Goal: Task Accomplishment & Management: Use online tool/utility

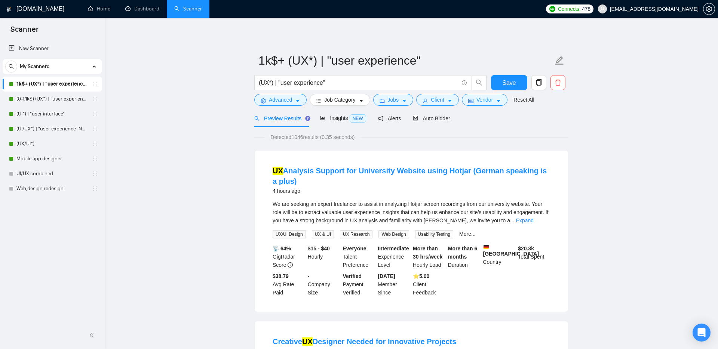
click at [45, 191] on link "Web,design,redesign" at bounding box center [51, 188] width 71 height 15
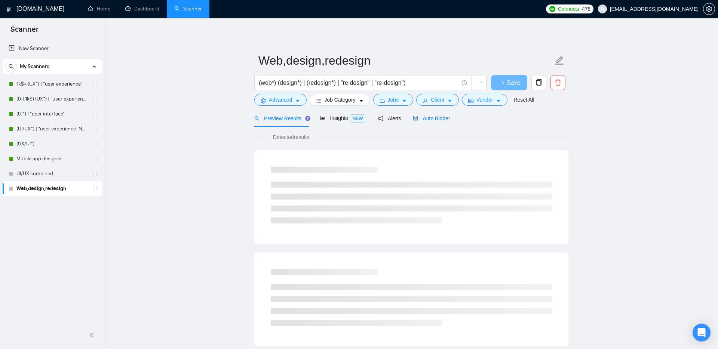
click at [434, 117] on span "Auto Bidder" at bounding box center [431, 119] width 37 height 6
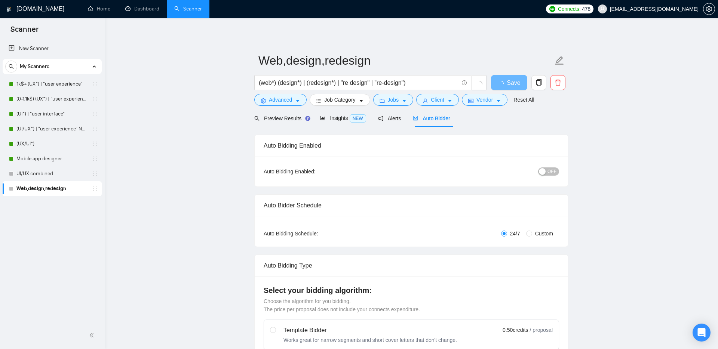
checkbox input "true"
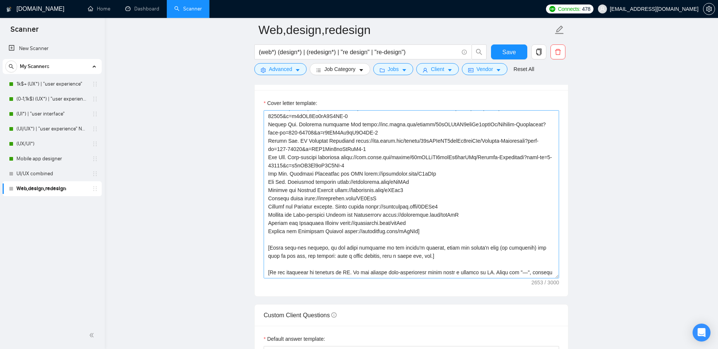
scroll to position [811, 0]
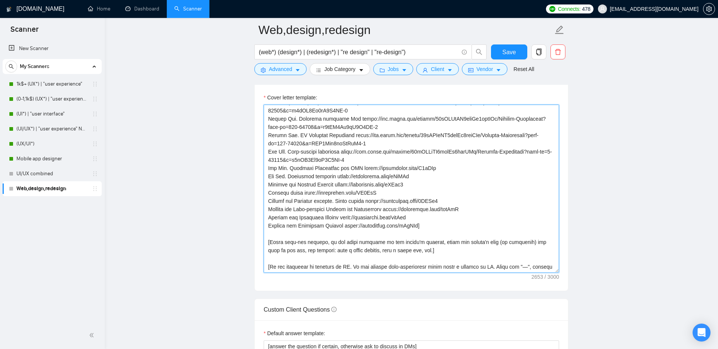
click at [381, 264] on textarea "Cover letter template:" at bounding box center [411, 189] width 295 height 168
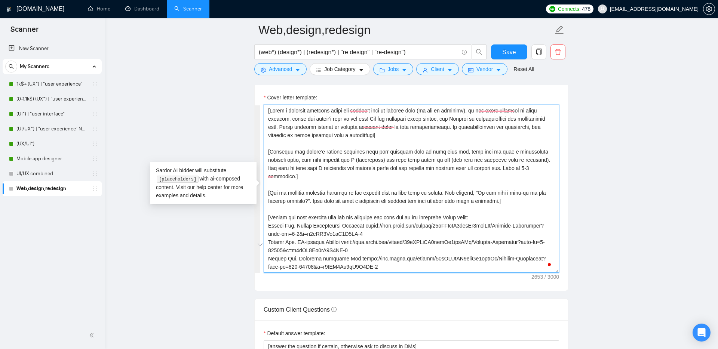
scroll to position [0, 0]
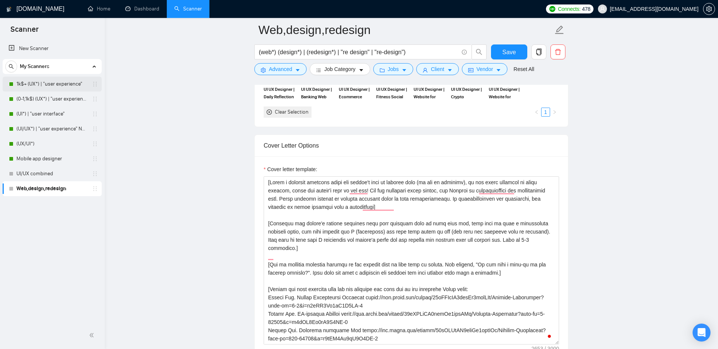
click at [44, 82] on link "1k$+ (UX*) | "user experience"" at bounding box center [51, 84] width 71 height 15
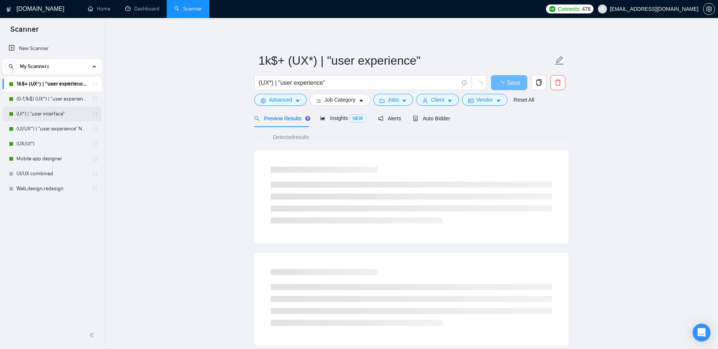
click at [39, 115] on link "(UI*) | "user interface"" at bounding box center [51, 114] width 71 height 15
click at [41, 129] on link "(UI/UX*) | "user experience" NEW" at bounding box center [51, 129] width 71 height 15
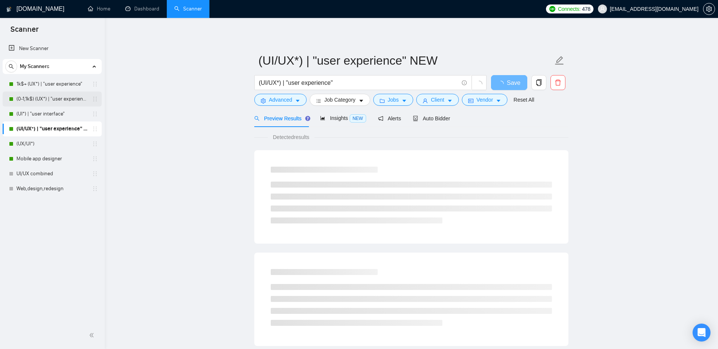
click at [44, 96] on link "(0-1,1k$) (UX*) | "user experience"" at bounding box center [51, 99] width 71 height 15
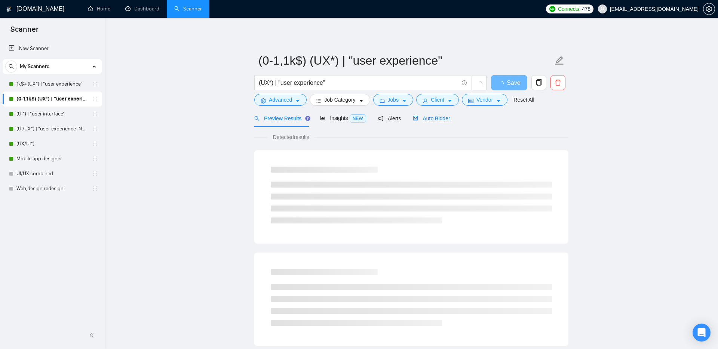
click at [430, 119] on span "Auto Bidder" at bounding box center [431, 119] width 37 height 6
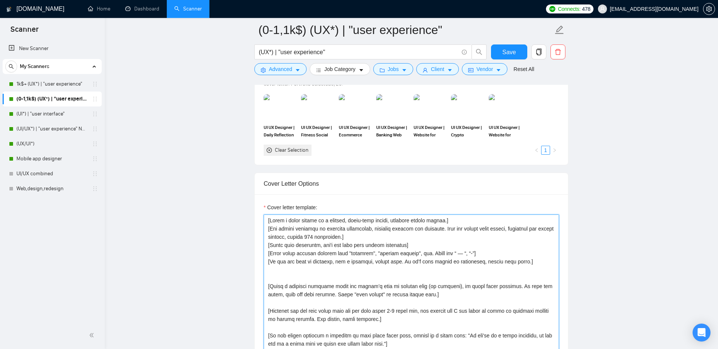
click at [322, 248] on textarea "Cover letter template:" at bounding box center [411, 299] width 295 height 168
paste textarea "personal greeting using the client's name or company name (if any is provided),…"
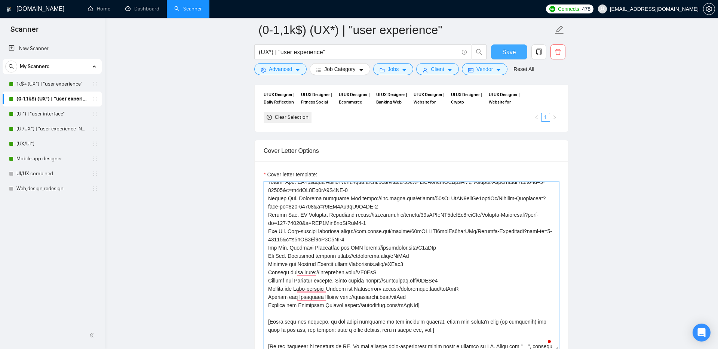
type textarea "[Write a personal greeting using the client's name or company name (if any is p…"
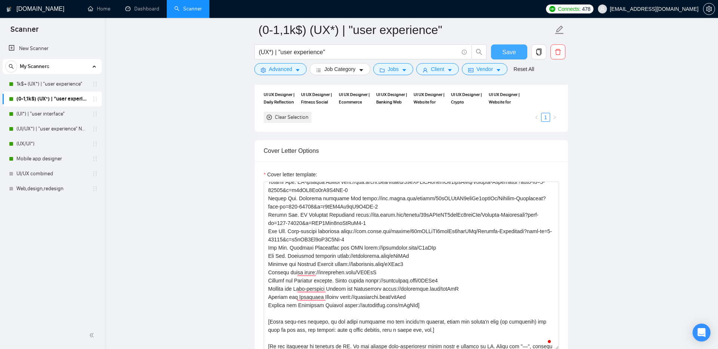
click at [510, 53] on span "Save" at bounding box center [508, 51] width 13 height 9
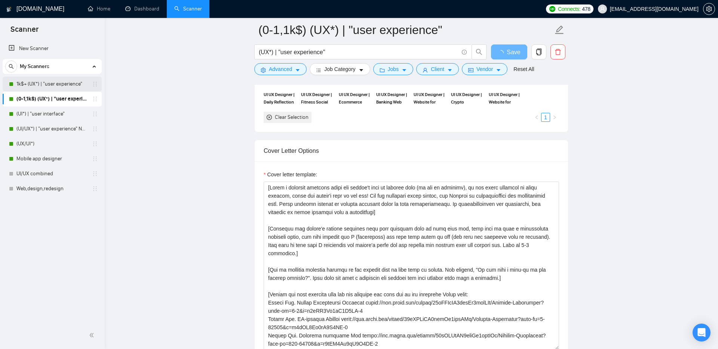
click at [49, 86] on link "1k$+ (UX*) | "user experience"" at bounding box center [51, 84] width 71 height 15
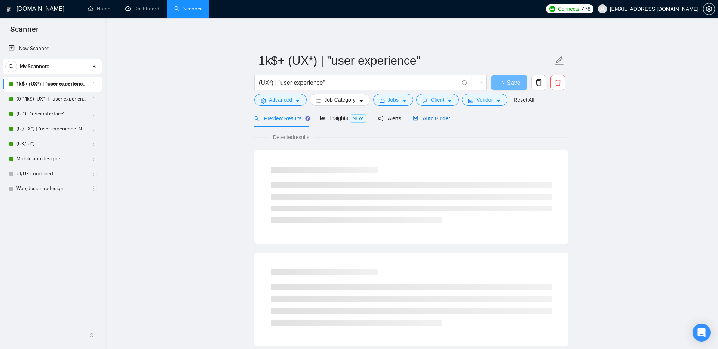
click at [433, 114] on div "Auto Bidder" at bounding box center [431, 118] width 37 height 8
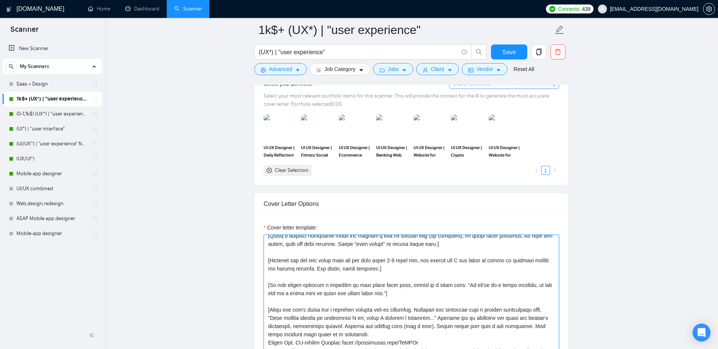
click at [358, 258] on textarea "Cover letter template:" at bounding box center [411, 319] width 295 height 168
paste textarea "personal greeting using the client's name or company name (if any is provided),…"
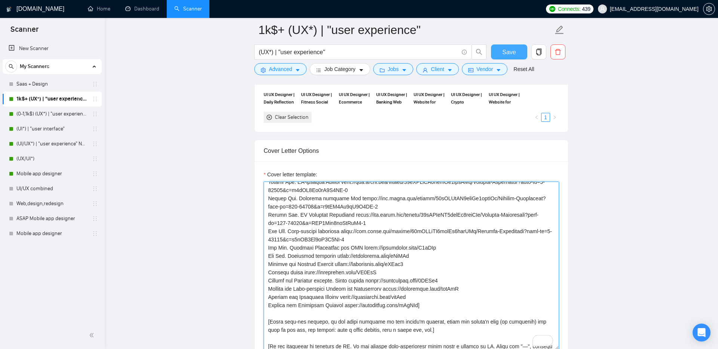
type textarea "[Write a personal greeting using the client's name or company name (if any is p…"
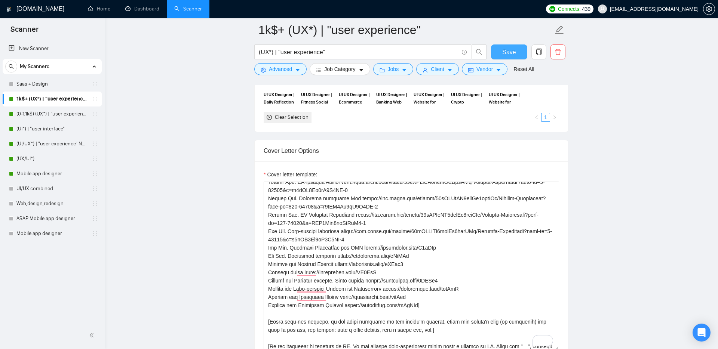
click at [519, 53] on button "Save" at bounding box center [509, 51] width 36 height 15
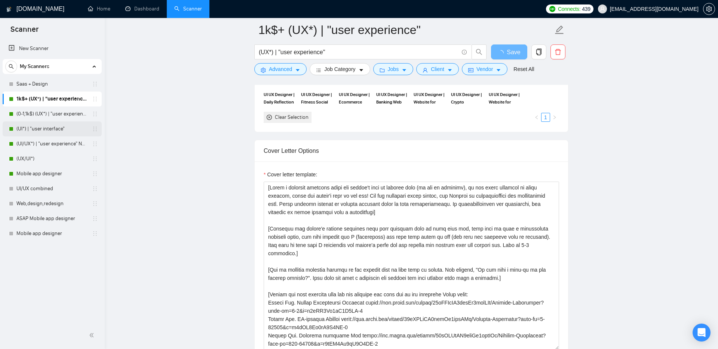
click at [40, 131] on link "(UI*) | "user interface"" at bounding box center [51, 129] width 71 height 15
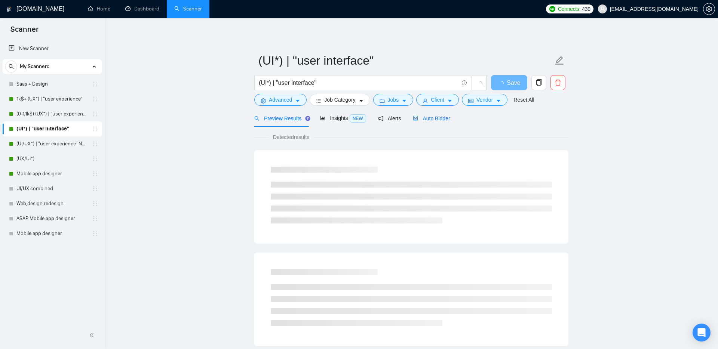
click at [441, 120] on span "Auto Bidder" at bounding box center [431, 119] width 37 height 6
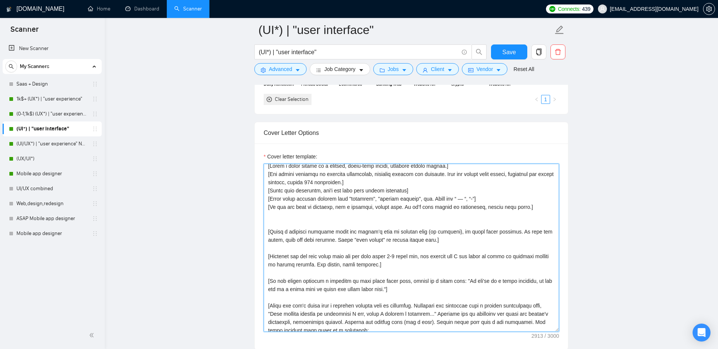
click at [344, 227] on textarea "Cover letter template:" at bounding box center [411, 248] width 295 height 168
paste textarea "personal greeting using the client's name or company name (if any is provided),…"
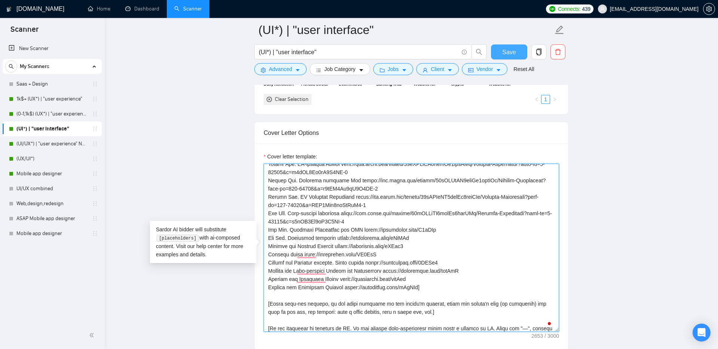
type textarea "[Write a personal greeting using the client's name or company name (if any is p…"
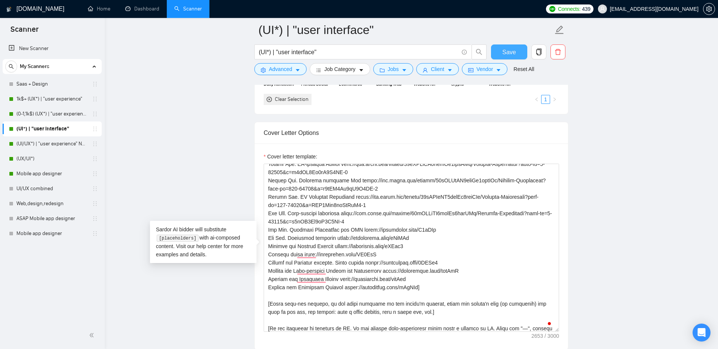
click at [516, 49] on button "Save" at bounding box center [509, 51] width 36 height 15
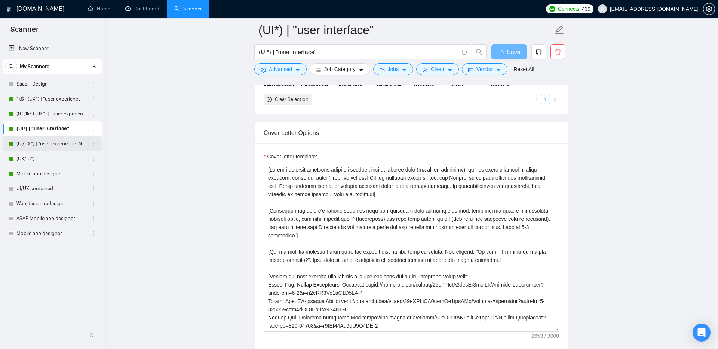
click at [48, 144] on link "(UI/UX*) | "user experience" NEW" at bounding box center [51, 143] width 71 height 15
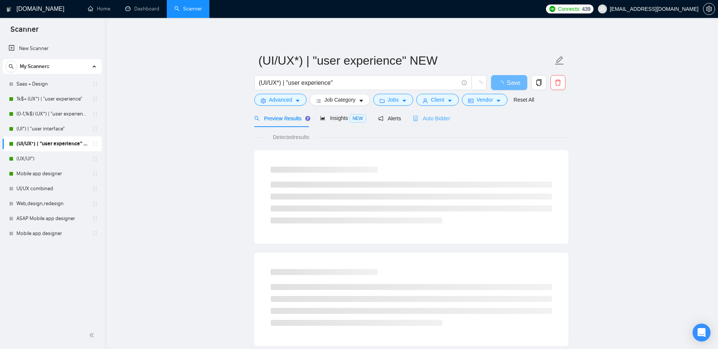
click at [431, 123] on div "Auto Bidder" at bounding box center [431, 119] width 37 height 18
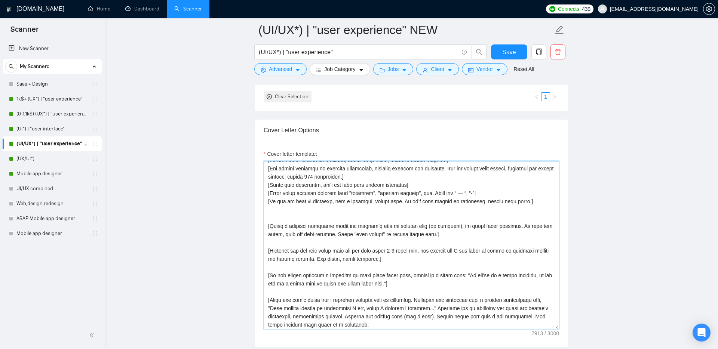
click at [329, 228] on textarea "Cover letter template:" at bounding box center [411, 245] width 295 height 168
paste textarea "personal greeting using the client's name or company name (if any is provided),…"
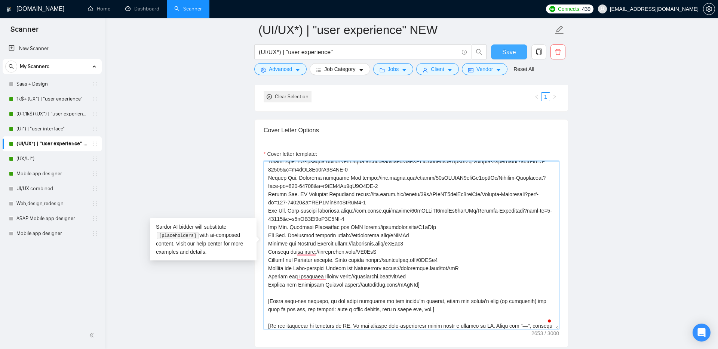
type textarea "[Write a personal greeting using the client's name or company name (if any is p…"
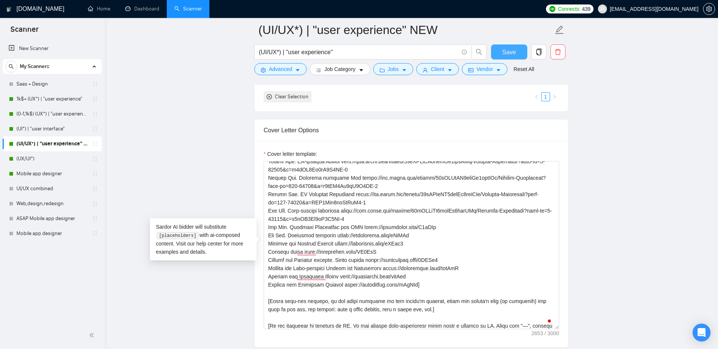
click at [513, 50] on span "Save" at bounding box center [508, 51] width 13 height 9
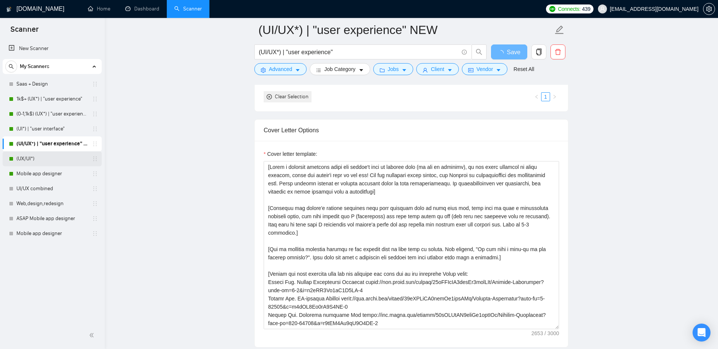
click at [47, 156] on link "(UX/UI*)" at bounding box center [51, 158] width 71 height 15
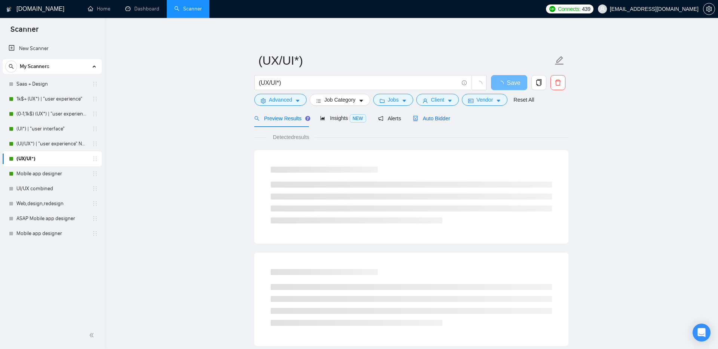
click at [443, 122] on div "Auto Bidder" at bounding box center [431, 118] width 37 height 8
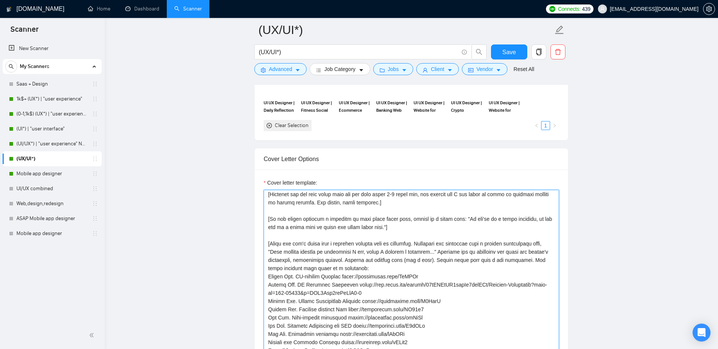
click at [356, 242] on textarea "Cover letter template:" at bounding box center [411, 274] width 295 height 168
paste textarea "personal greeting using the client's name or company name (if any is provided),…"
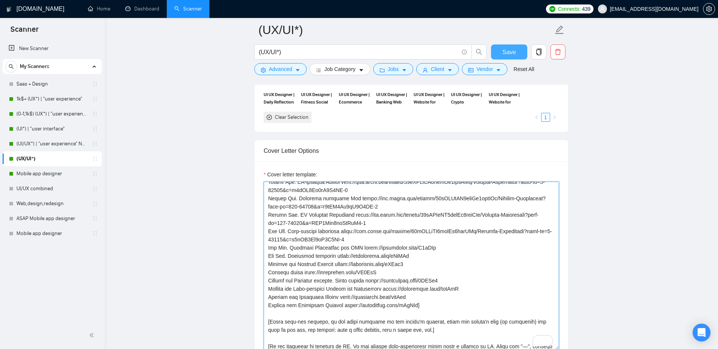
type textarea "[Write a personal greeting using the client's name or company name (if any is p…"
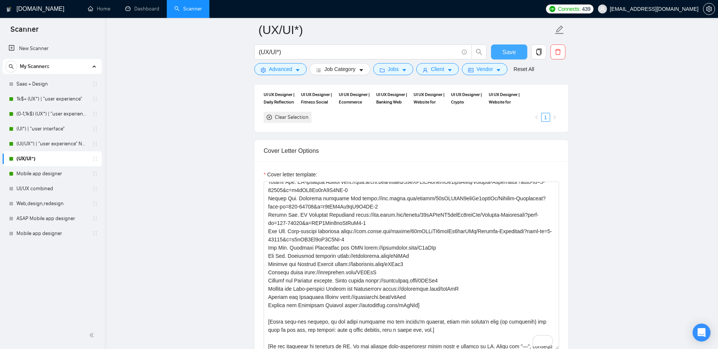
click at [504, 50] on span "Save" at bounding box center [508, 51] width 13 height 9
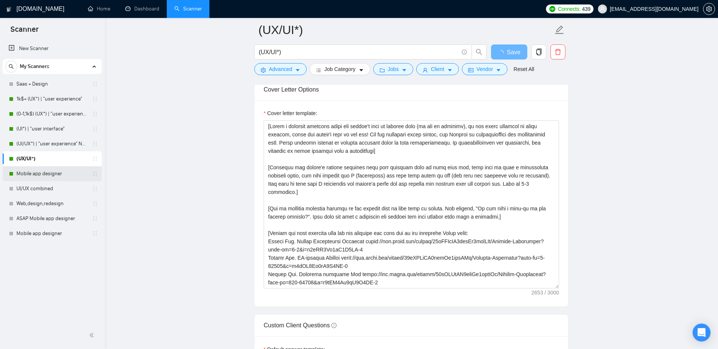
click at [29, 172] on link "Mobile app designer" at bounding box center [51, 173] width 71 height 15
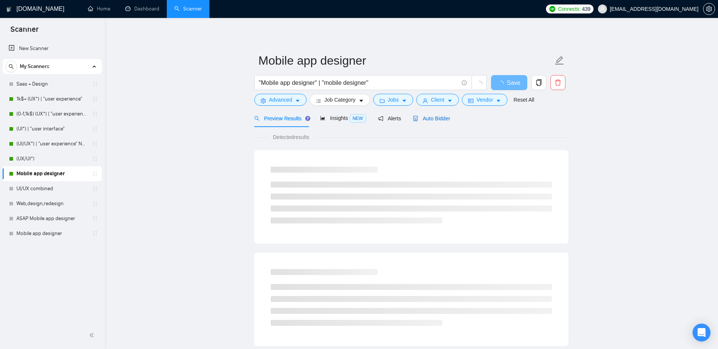
click at [442, 117] on span "Auto Bidder" at bounding box center [431, 119] width 37 height 6
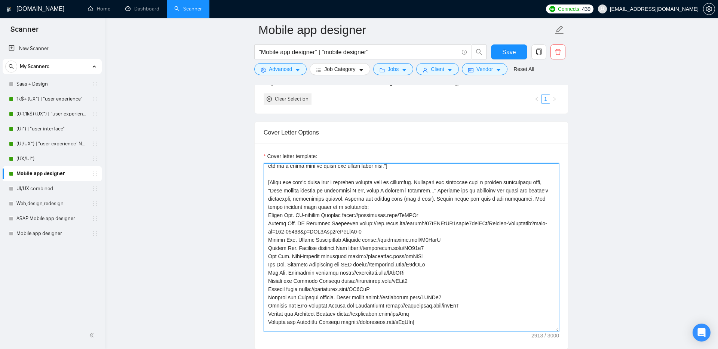
click at [371, 219] on textarea "Cover letter template:" at bounding box center [411, 247] width 295 height 168
paste textarea "personal greeting using the client's name or company name (if any is provided),…"
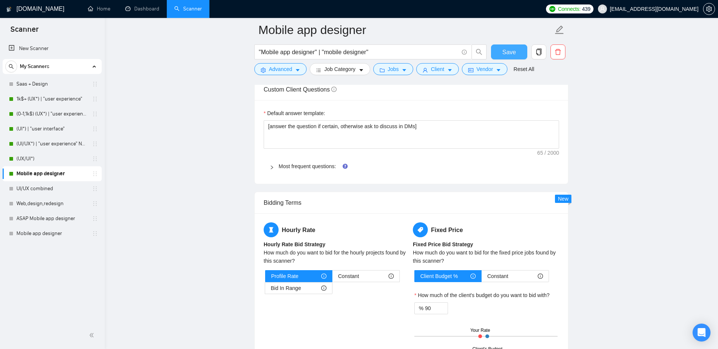
type textarea "[Write a personal greeting using the client's name or company name (if any is p…"
click at [507, 49] on span "Save" at bounding box center [508, 51] width 13 height 9
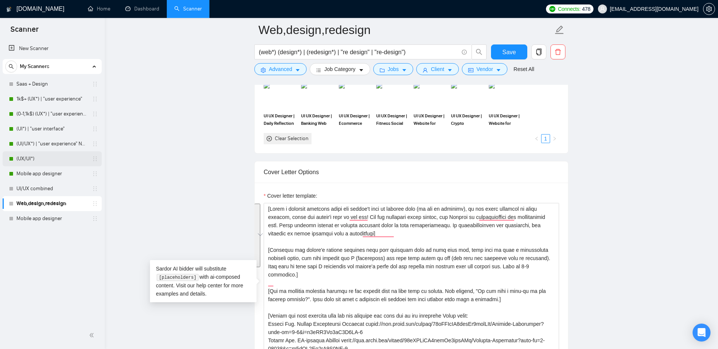
scroll to position [100, 0]
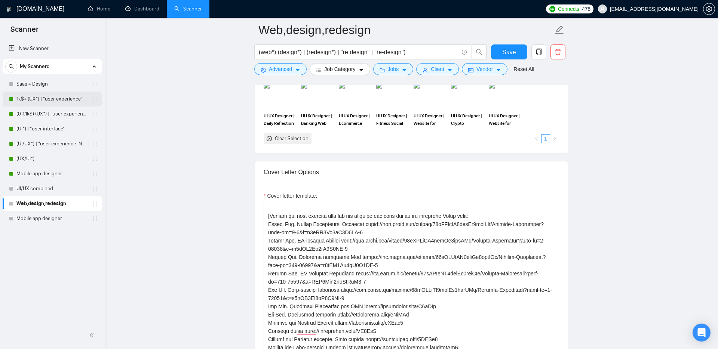
click at [39, 101] on link "1k$+ (UX*) | "user experience"" at bounding box center [51, 99] width 71 height 15
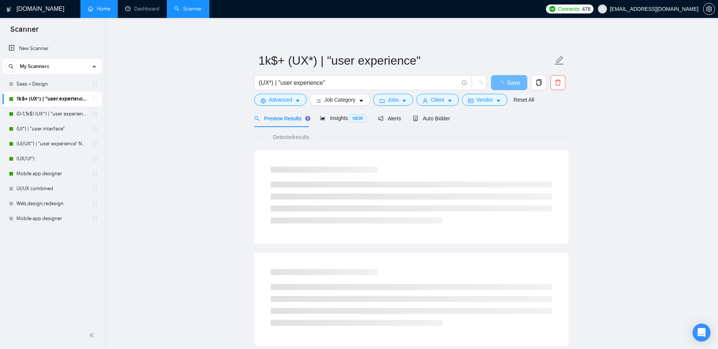
click at [102, 11] on link "Home" at bounding box center [99, 9] width 22 height 6
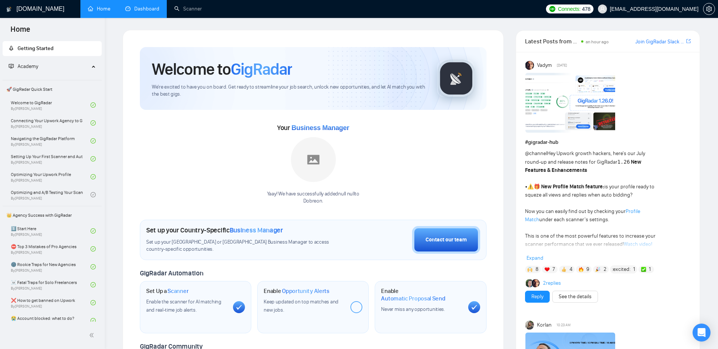
click at [148, 12] on link "Dashboard" at bounding box center [142, 9] width 34 height 6
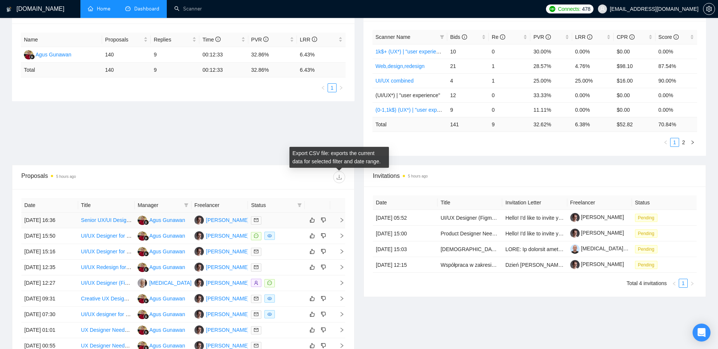
scroll to position [139, 0]
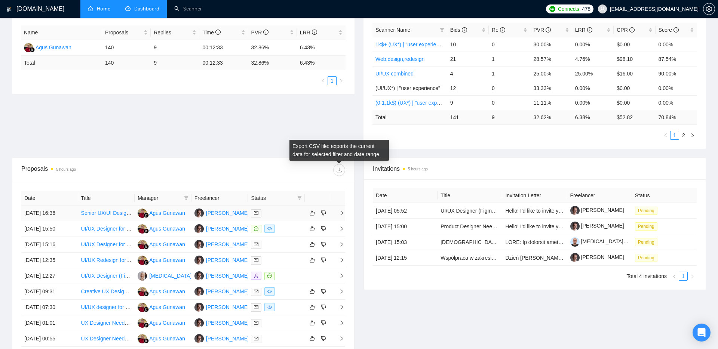
click at [342, 212] on icon "right" at bounding box center [342, 213] width 3 height 4
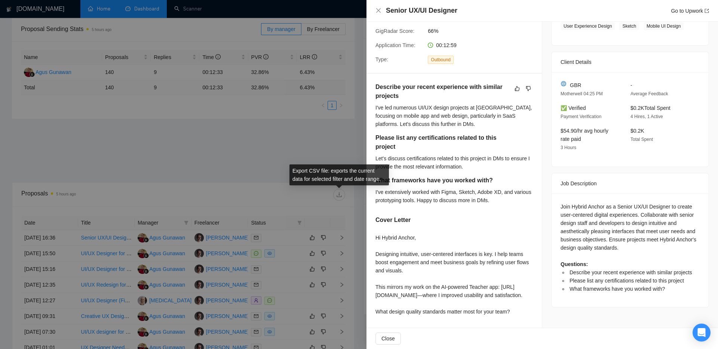
scroll to position [116, 0]
click at [201, 207] on div at bounding box center [359, 174] width 718 height 349
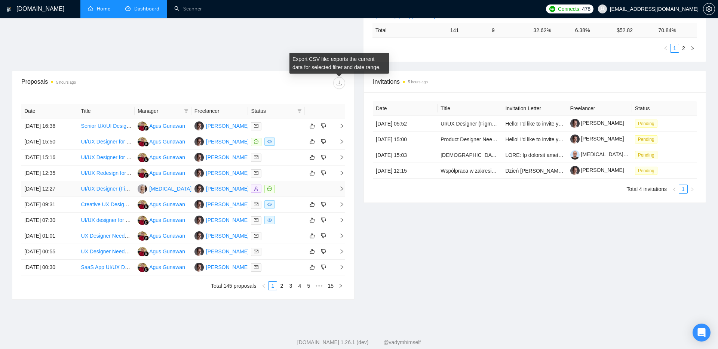
scroll to position [229, 0]
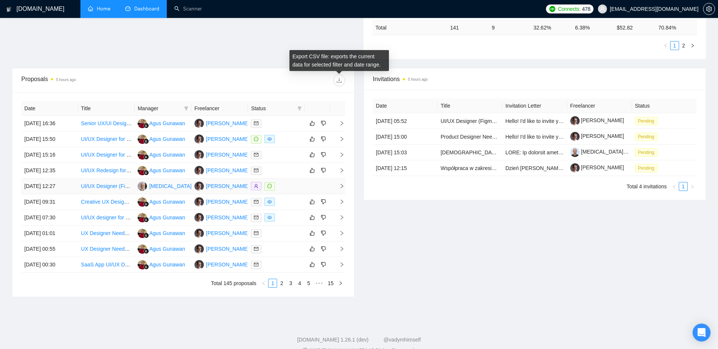
click at [342, 187] on icon "right" at bounding box center [342, 186] width 3 height 4
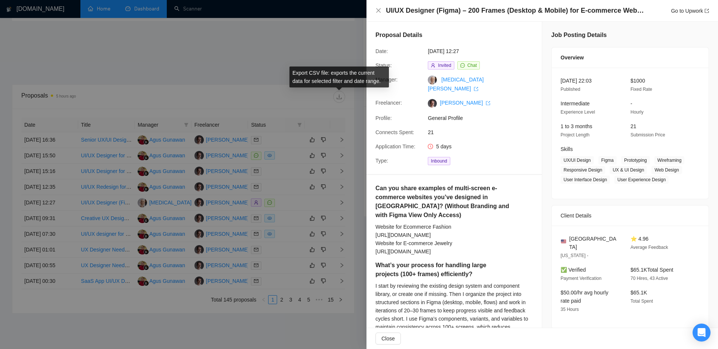
scroll to position [209, 0]
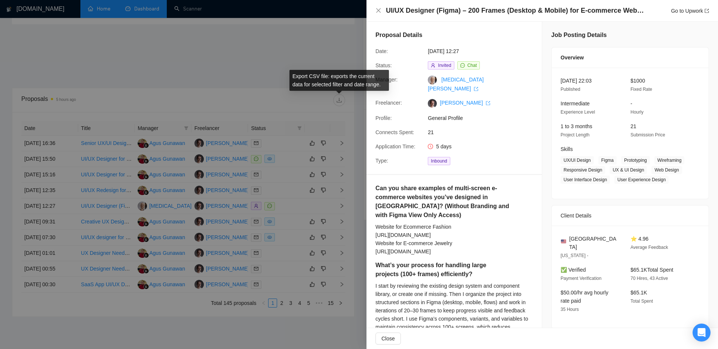
click at [293, 101] on div at bounding box center [359, 174] width 718 height 349
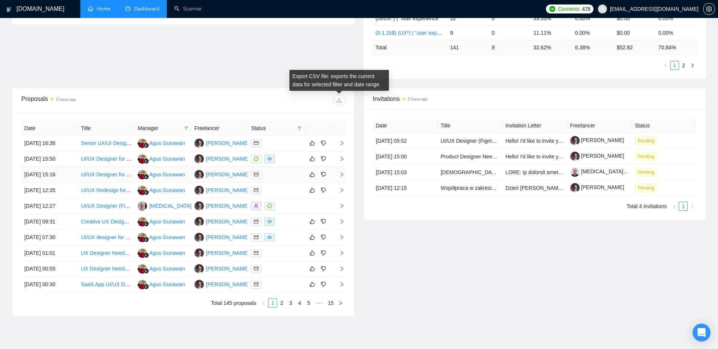
click at [340, 174] on icon "right" at bounding box center [341, 174] width 5 height 5
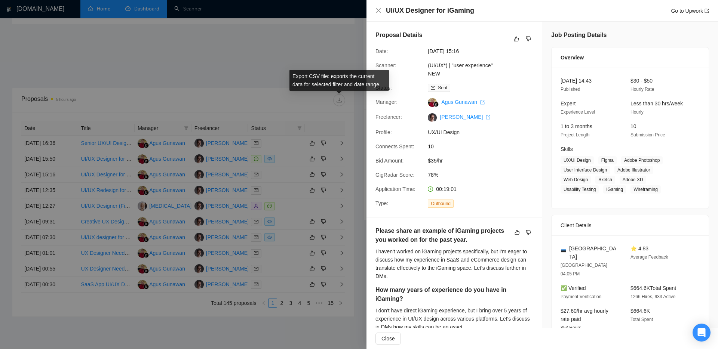
click at [350, 182] on div at bounding box center [359, 174] width 718 height 349
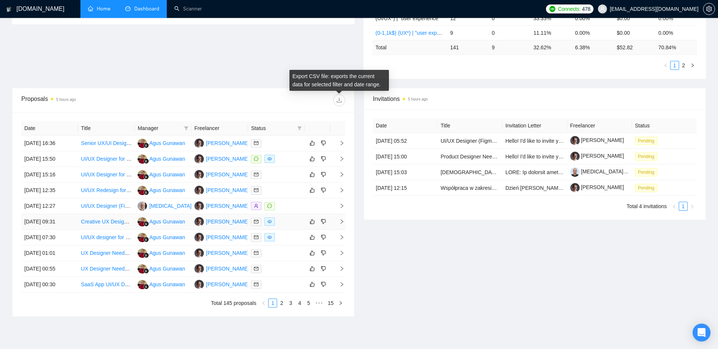
click at [342, 221] on icon "right" at bounding box center [341, 221] width 5 height 5
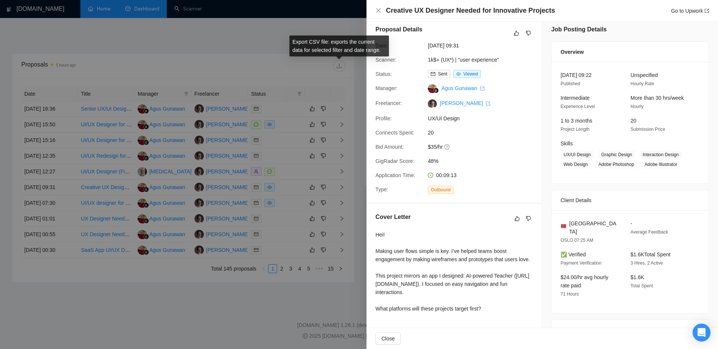
scroll to position [0, 0]
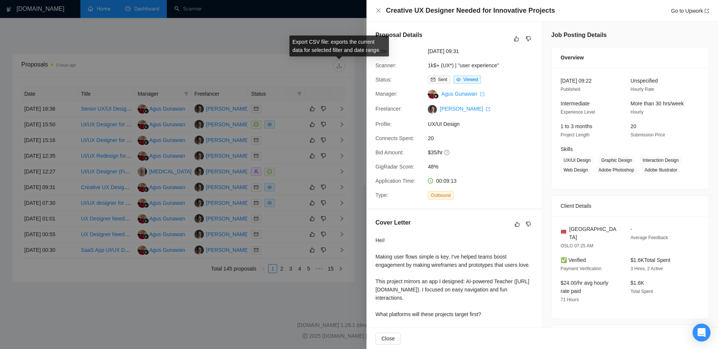
click at [227, 305] on div at bounding box center [359, 174] width 718 height 349
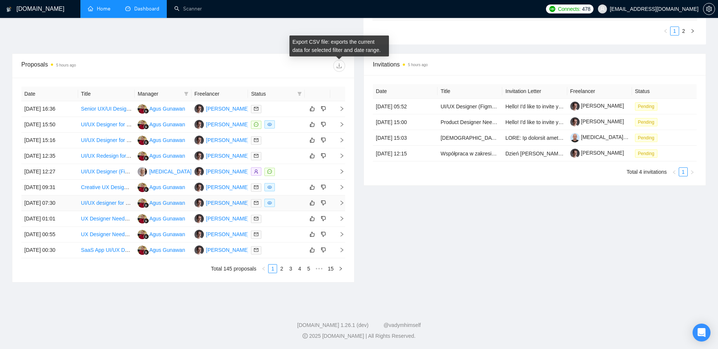
click at [344, 200] on icon "right" at bounding box center [341, 202] width 5 height 5
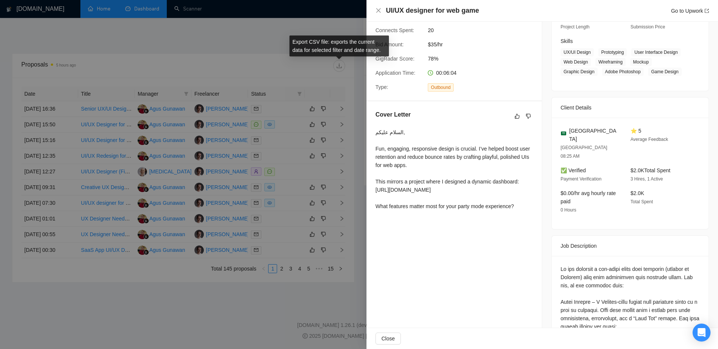
scroll to position [113, 0]
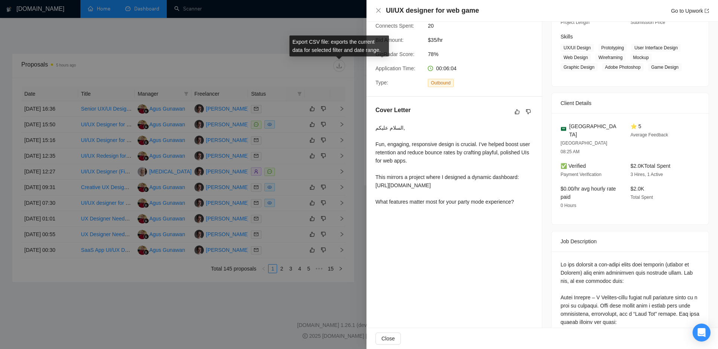
click at [236, 315] on div at bounding box center [359, 174] width 718 height 349
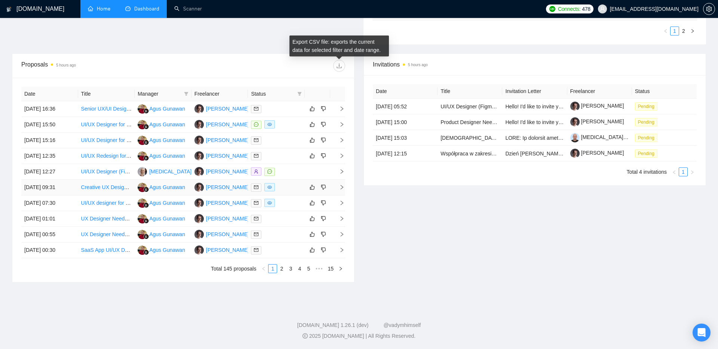
click at [344, 184] on td at bounding box center [337, 188] width 15 height 16
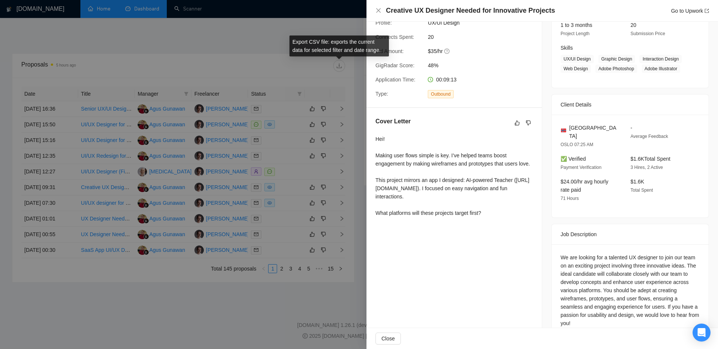
scroll to position [101, 0]
click at [261, 298] on div at bounding box center [359, 174] width 718 height 349
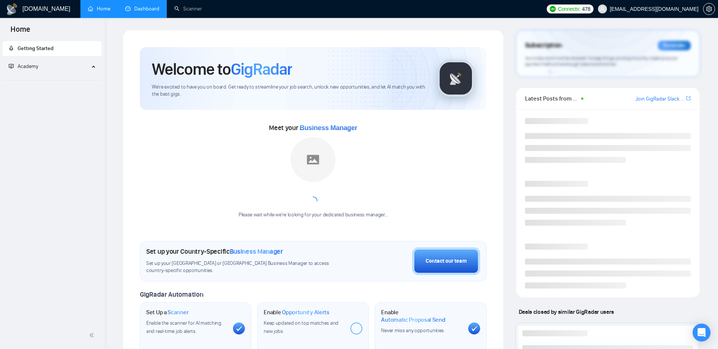
click at [148, 8] on link "Dashboard" at bounding box center [142, 9] width 34 height 6
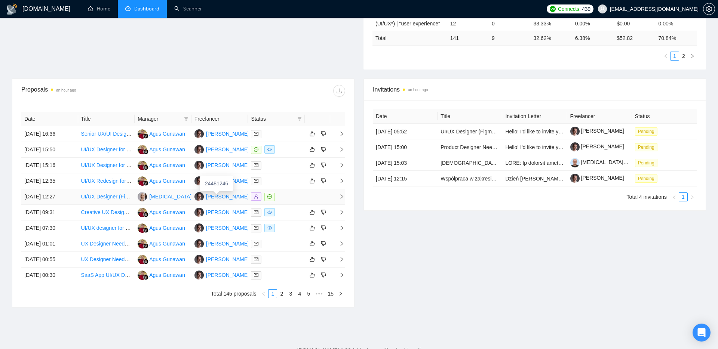
scroll to position [221, 0]
